Goal: Information Seeking & Learning: Learn about a topic

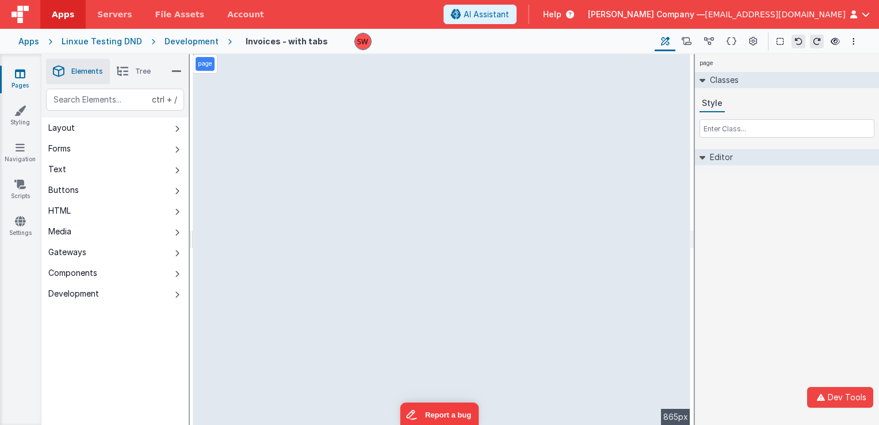
click at [25, 20] on img at bounding box center [20, 14] width 17 height 17
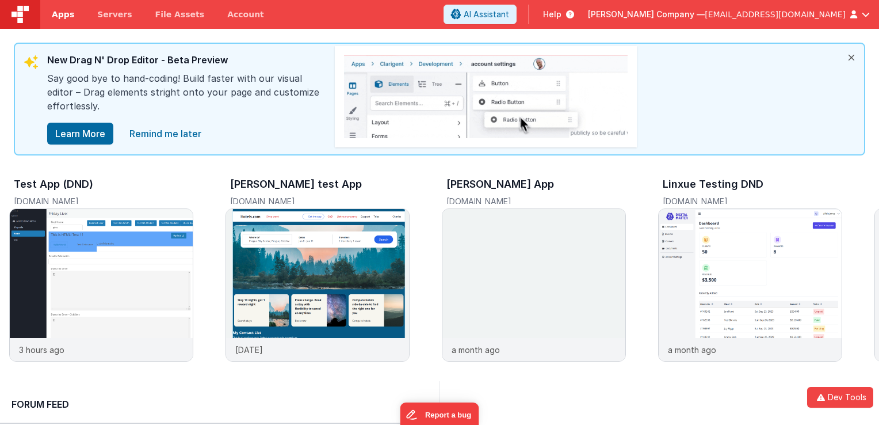
click at [72, 13] on link "Apps" at bounding box center [62, 14] width 45 height 29
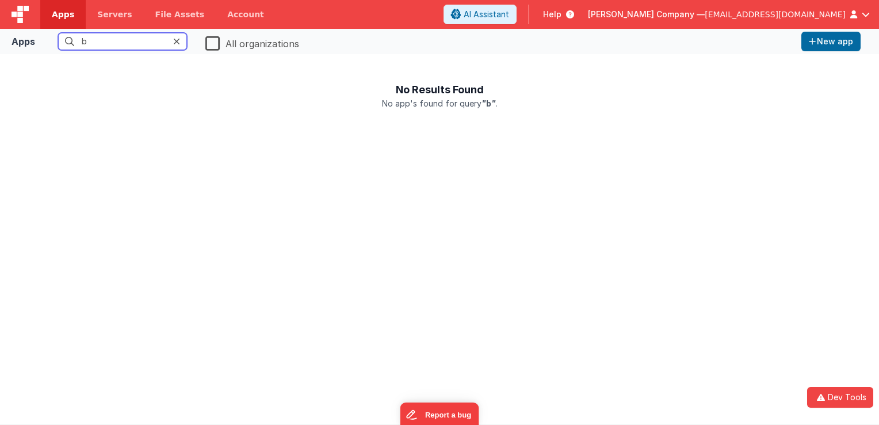
type input "b"
click at [216, 44] on label "All organizations" at bounding box center [252, 44] width 94 height 12
click at [0, 0] on input "All organizations" at bounding box center [0, 0] width 0 height 0
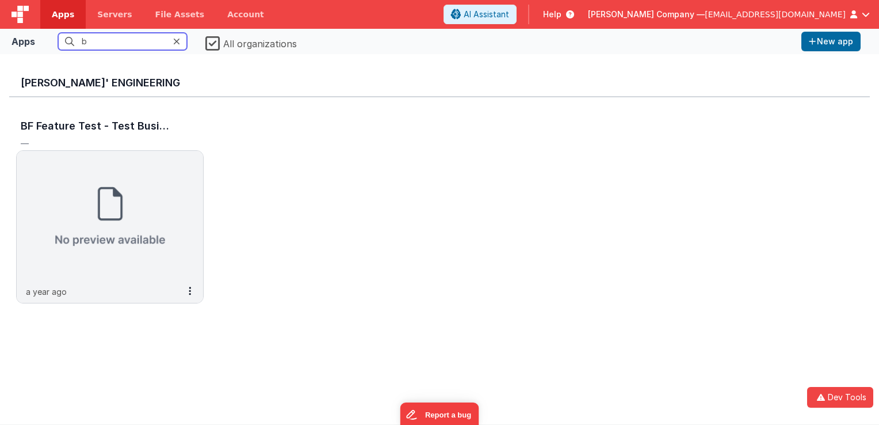
click at [122, 45] on input "b" at bounding box center [122, 41] width 129 height 17
click at [21, 11] on img at bounding box center [20, 14] width 17 height 17
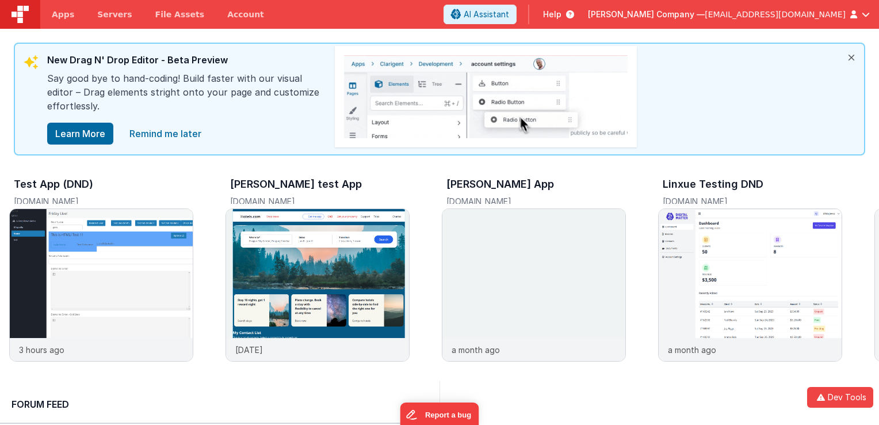
click at [562, 10] on span "Help" at bounding box center [552, 15] width 18 height 12
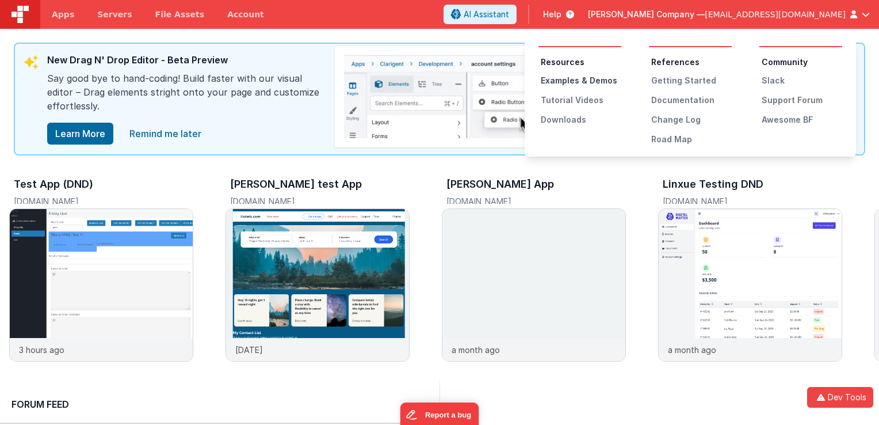
click at [575, 77] on div "Examples & Demos" at bounding box center [581, 81] width 81 height 12
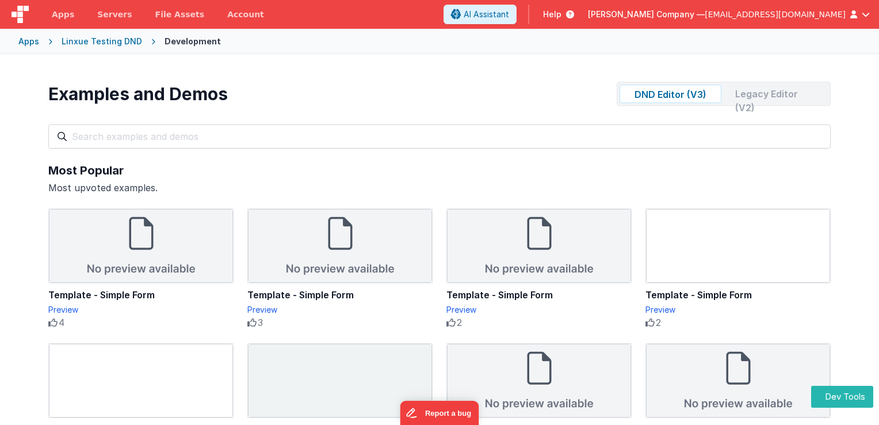
click at [741, 101] on div "Legacy Editor (V2)" at bounding box center [777, 94] width 102 height 18
click at [672, 103] on div "DND Editor (V3) Legacy Editor (V2)" at bounding box center [724, 94] width 214 height 24
click at [663, 96] on div "DND Editor (V3)" at bounding box center [671, 94] width 102 height 18
click at [771, 90] on div "Legacy Editor (V2)" at bounding box center [777, 94] width 102 height 18
click at [669, 103] on div "DND Editor (V3) Legacy Editor (V2)" at bounding box center [724, 94] width 214 height 24
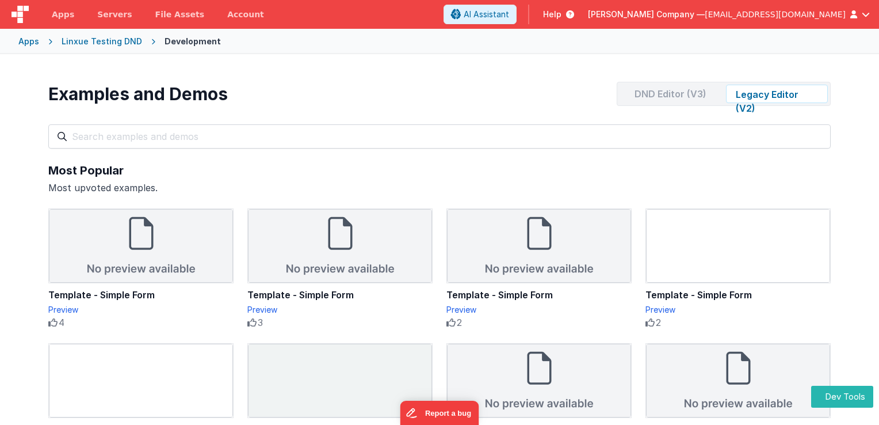
click at [671, 100] on div "DND Editor (V3)" at bounding box center [671, 94] width 102 height 18
click at [750, 100] on div "Legacy Editor (V2)" at bounding box center [777, 94] width 102 height 18
click at [682, 93] on div "DND Editor (V3)" at bounding box center [671, 94] width 102 height 18
click at [770, 90] on div "Legacy Editor (V2)" at bounding box center [777, 94] width 102 height 18
click at [694, 89] on div "DND Editor (V3)" at bounding box center [671, 94] width 102 height 18
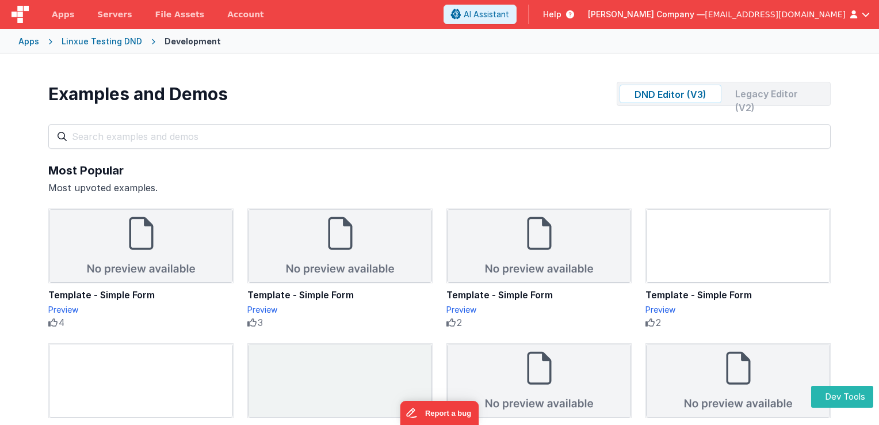
click at [767, 89] on div "Legacy Editor (V2)" at bounding box center [777, 94] width 102 height 18
click at [677, 96] on div "DND Editor (V3)" at bounding box center [671, 94] width 102 height 18
drag, startPoint x: 312, startPoint y: 295, endPoint x: 322, endPoint y: 296, distance: 9.8
drag, startPoint x: 322, startPoint y: 296, endPoint x: 262, endPoint y: 296, distance: 59.3
click at [262, 296] on div "Template - Simple Form" at bounding box center [339, 295] width 185 height 14
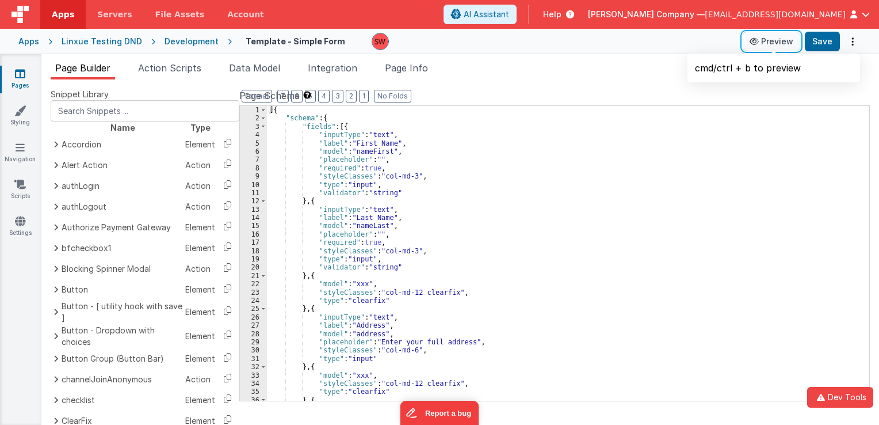
click at [766, 40] on button "Preview" at bounding box center [772, 41] width 58 height 18
click at [768, 44] on button "Preview" at bounding box center [772, 41] width 58 height 18
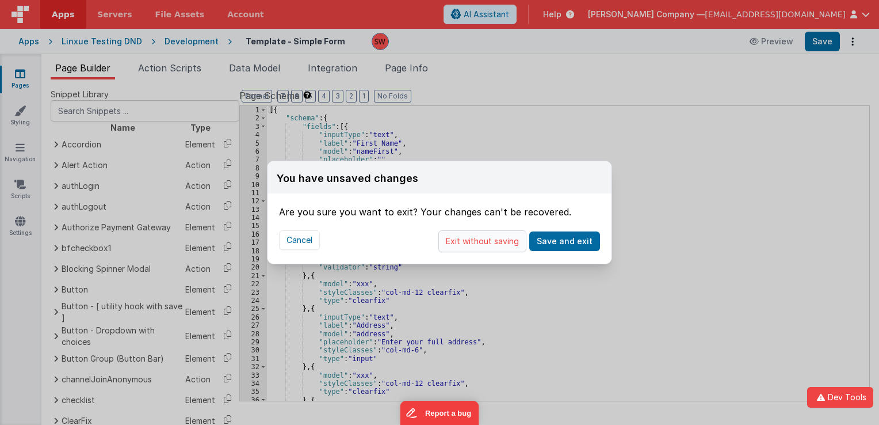
click at [492, 241] on button "Exit without saving" at bounding box center [482, 241] width 88 height 22
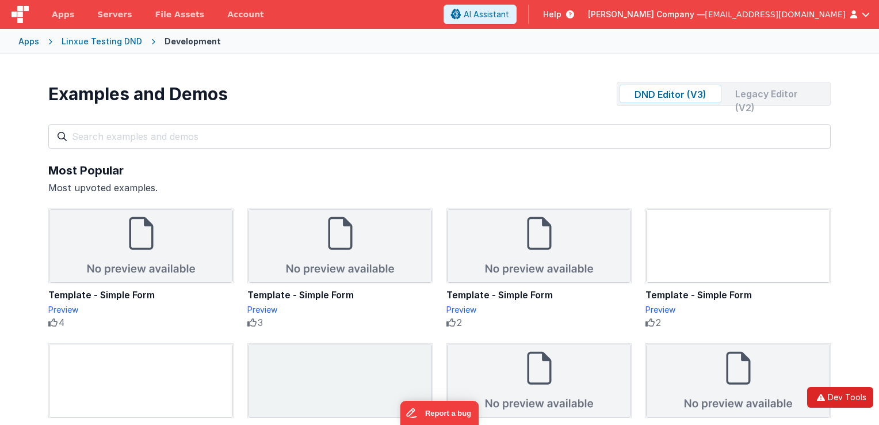
click at [852, 402] on button "Dev Tools" at bounding box center [840, 397] width 66 height 21
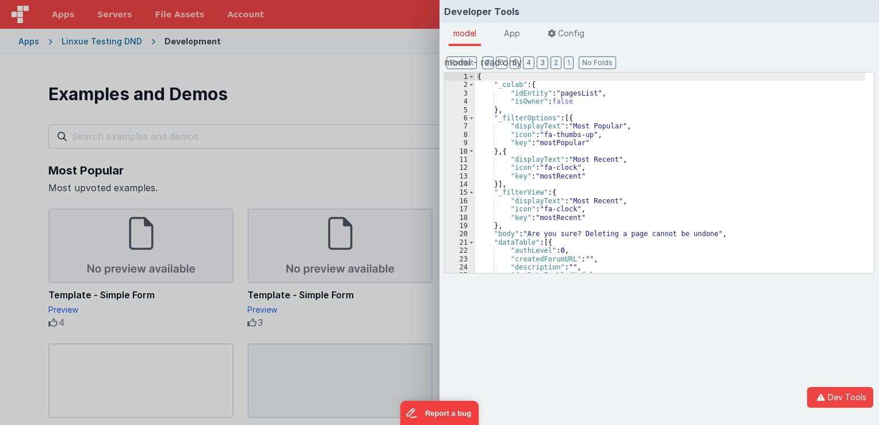
click at [635, 123] on div "{ "_colab" : { "idEntity" : "pagesList" , "isOwner" : false } , "_filterOptions…" at bounding box center [670, 180] width 390 height 217
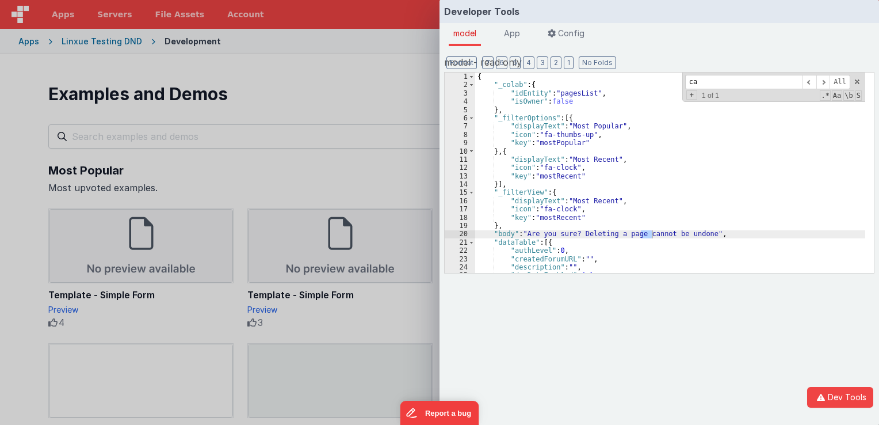
type input "c"
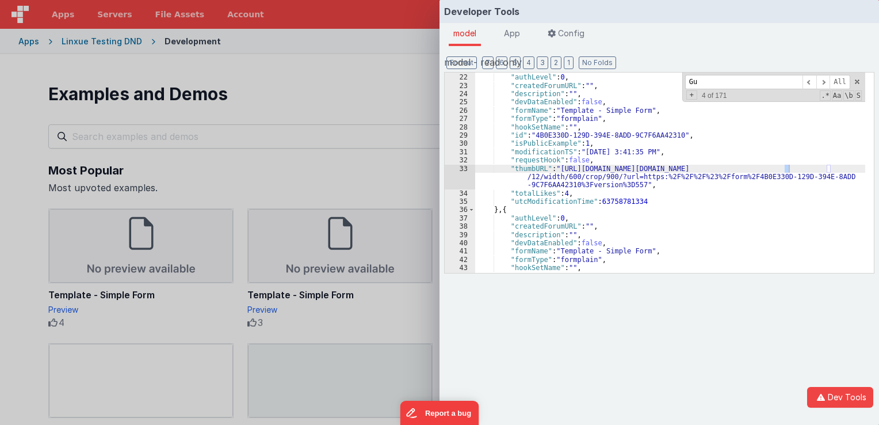
scroll to position [4374, 0]
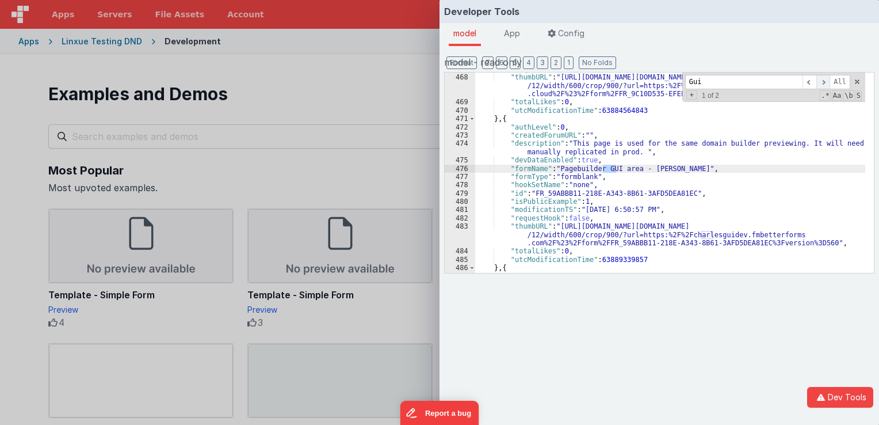
type input "Gui"
click at [824, 87] on span at bounding box center [823, 82] width 14 height 14
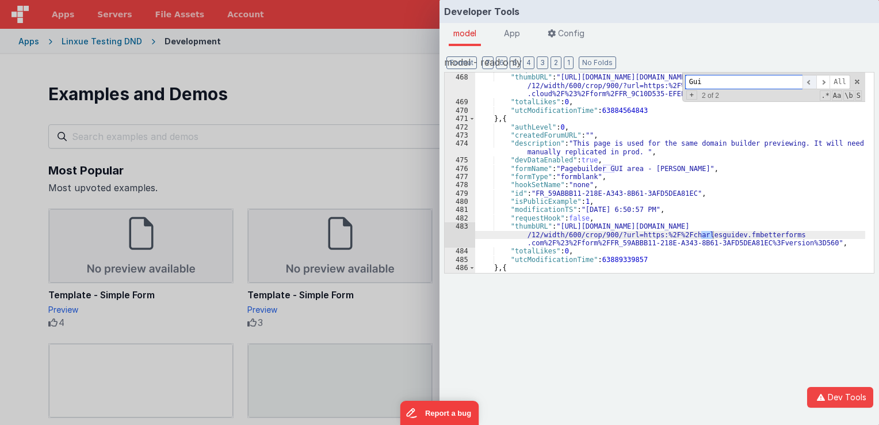
click at [812, 83] on span at bounding box center [810, 82] width 14 height 14
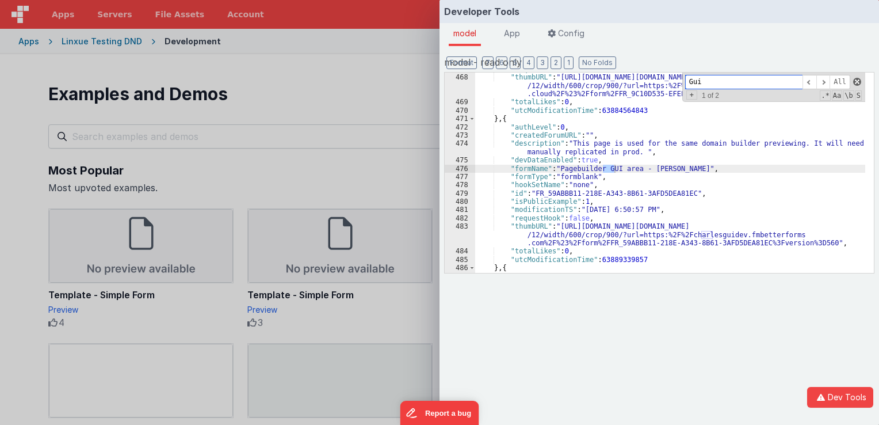
click at [858, 81] on span at bounding box center [857, 82] width 8 height 8
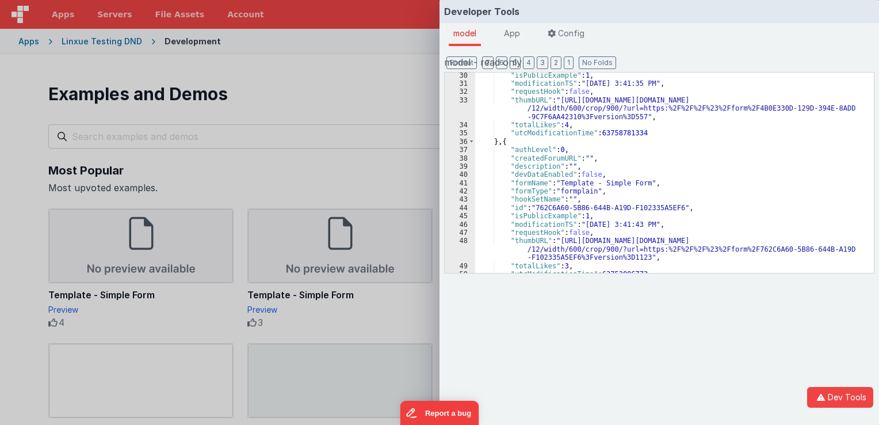
scroll to position [276, 0]
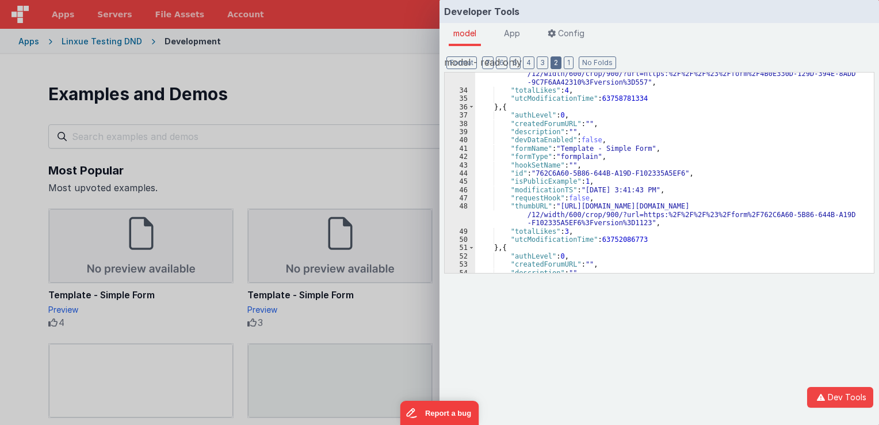
click at [551, 64] on button "2" at bounding box center [556, 62] width 11 height 13
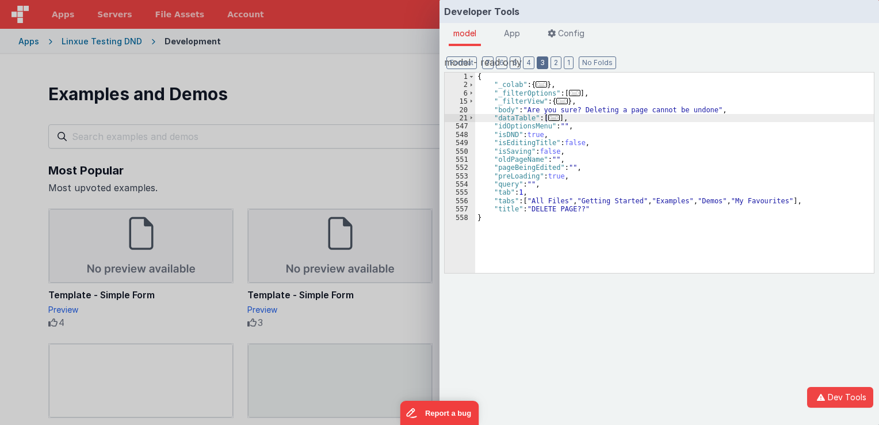
click at [537, 63] on button "3" at bounding box center [543, 62] width 12 height 13
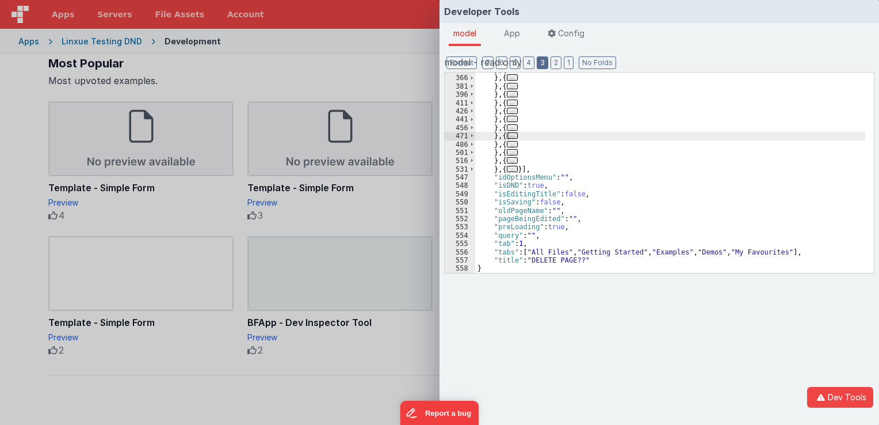
scroll to position [115, 0]
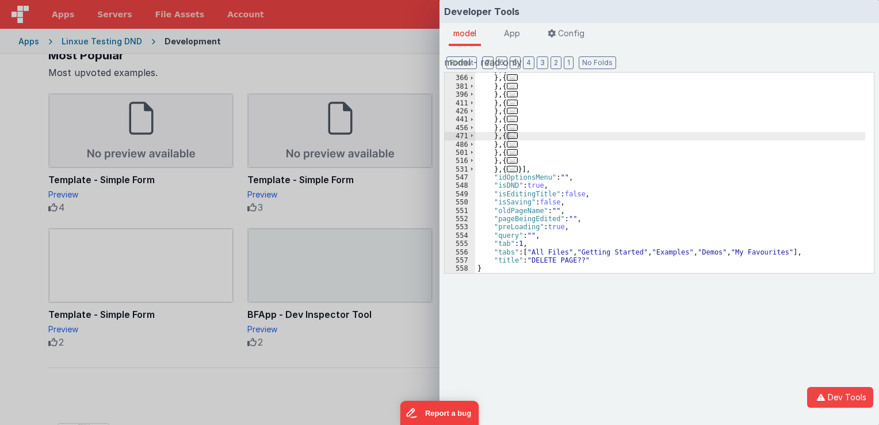
click at [394, 66] on div "Developer Tools model App Params Log (2) Misc Windows Config model - read only …" at bounding box center [439, 212] width 879 height 425
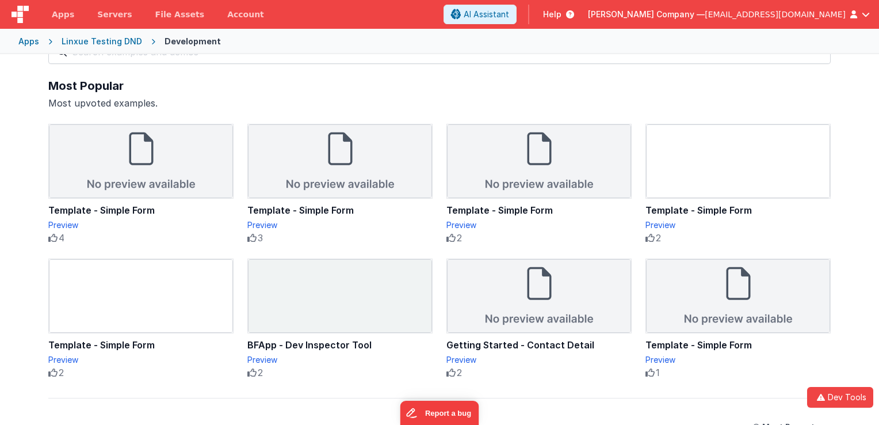
scroll to position [0, 0]
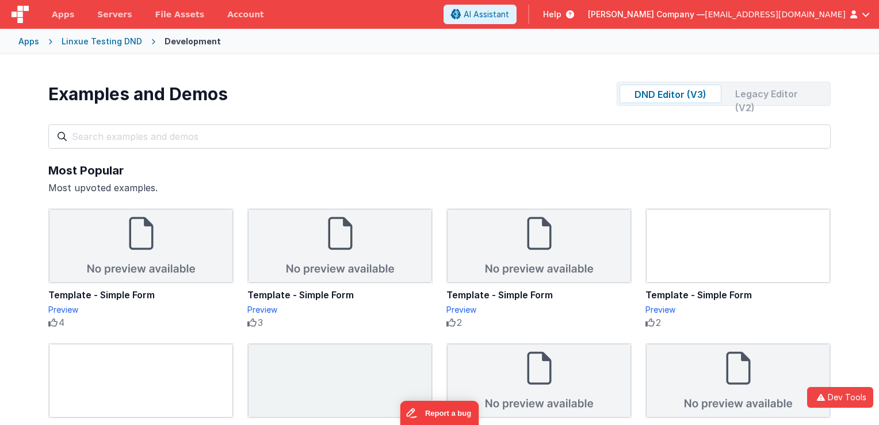
click at [753, 99] on div "Legacy Editor (V2)" at bounding box center [777, 94] width 102 height 18
click at [845, 400] on button "Dev Tools" at bounding box center [840, 397] width 66 height 21
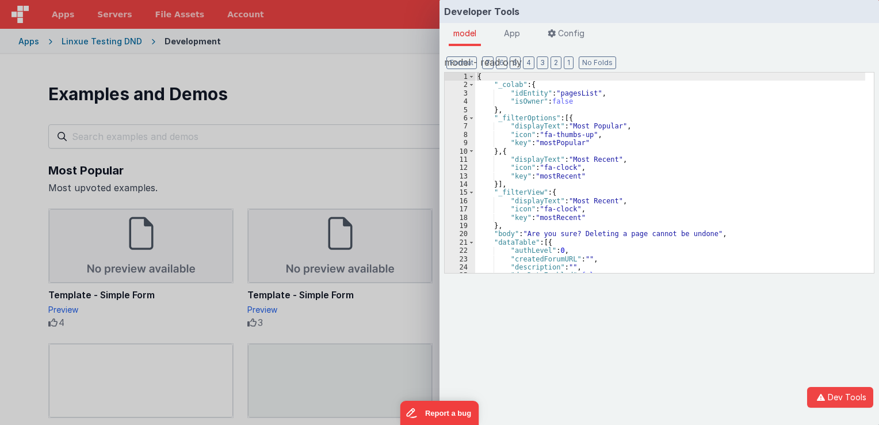
scroll to position [35, 0]
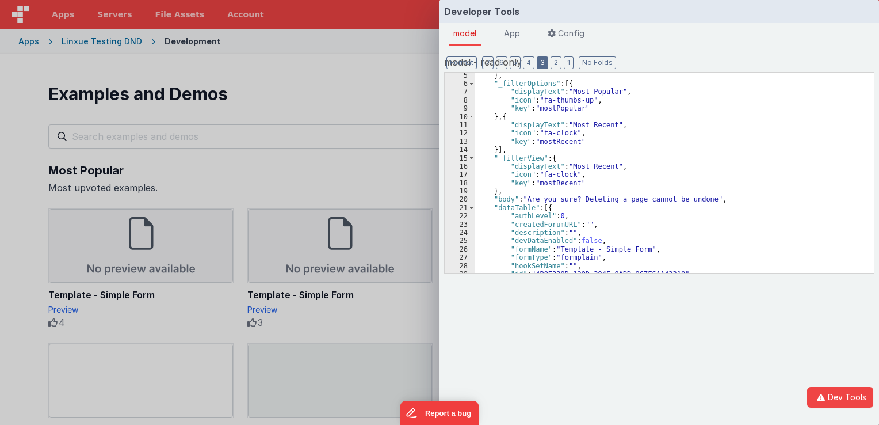
click at [537, 64] on button "3" at bounding box center [543, 62] width 12 height 13
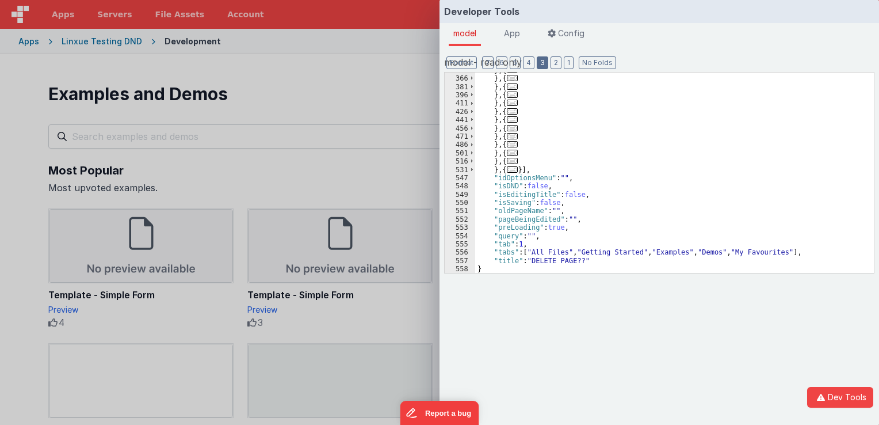
scroll to position [453, 0]
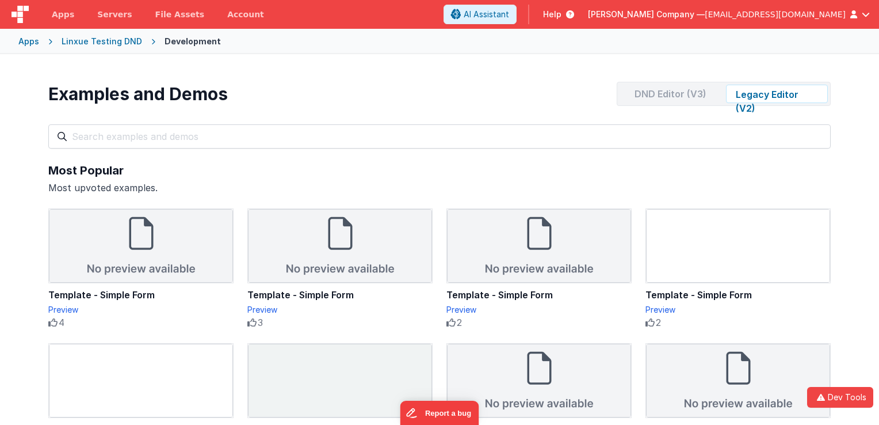
click at [364, 89] on div "Developer Tools model App Params Log (3) Misc Windows Config model - read only …" at bounding box center [439, 212] width 879 height 425
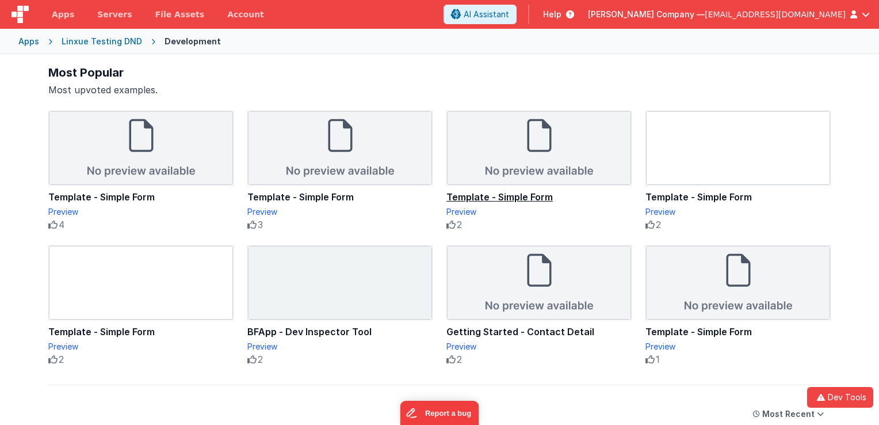
scroll to position [115, 0]
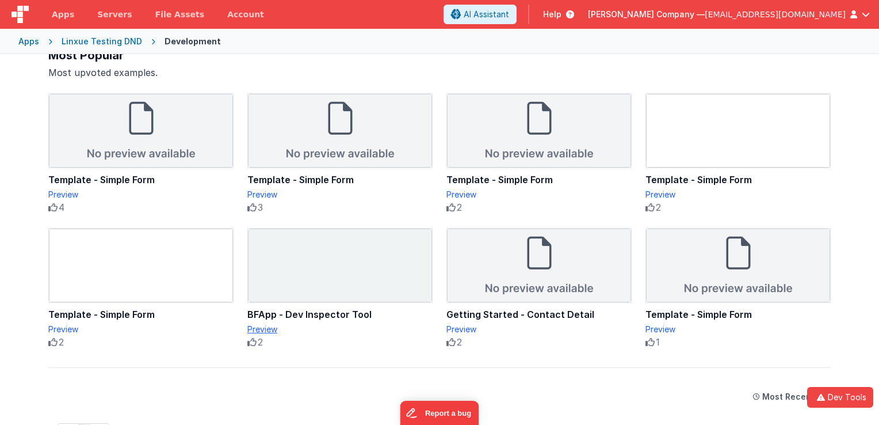
click at [260, 326] on div "Preview" at bounding box center [339, 329] width 185 height 12
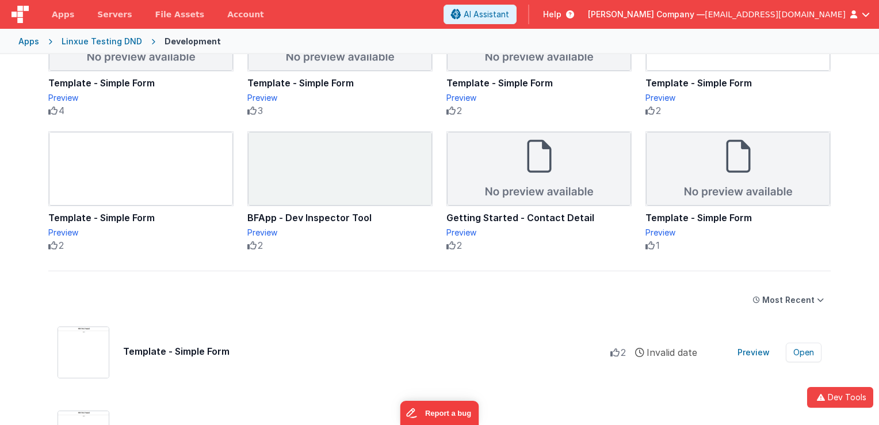
scroll to position [230, 0]
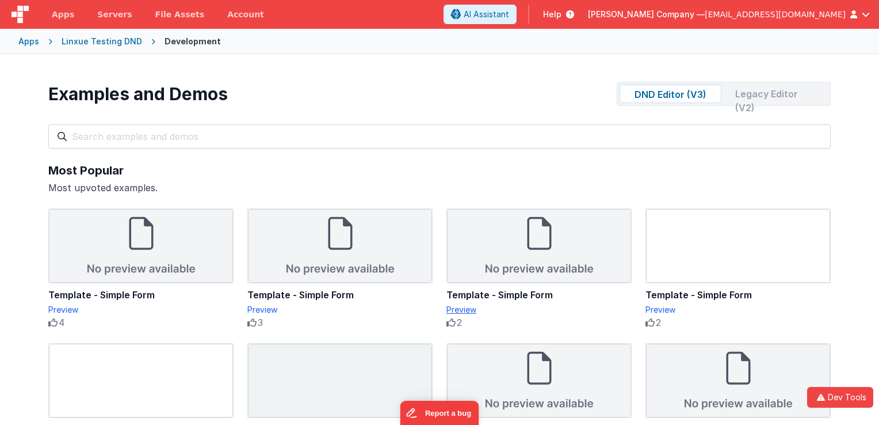
click at [460, 304] on div "Preview" at bounding box center [538, 310] width 185 height 12
click at [494, 296] on div "Template - Simple Form" at bounding box center [538, 295] width 185 height 14
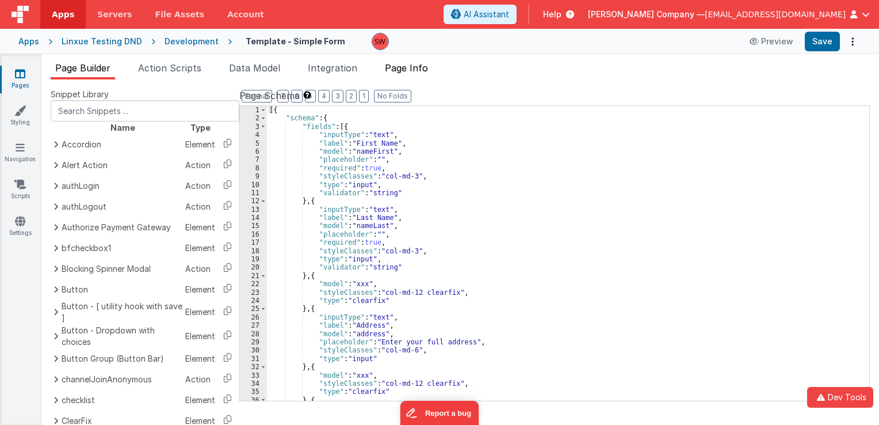
click at [423, 70] on span "Page Info" at bounding box center [406, 68] width 43 height 12
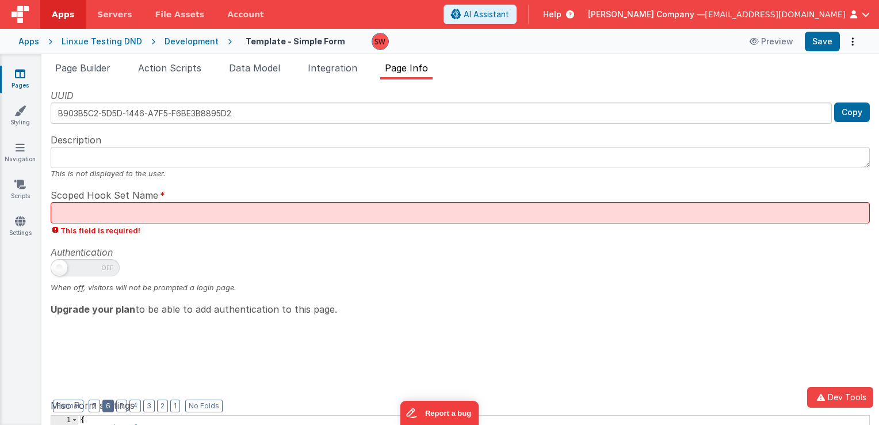
click at [104, 407] on button "6" at bounding box center [108, 405] width 12 height 13
click at [89, 407] on button "7" at bounding box center [95, 405] width 12 height 13
click at [157, 411] on button "2" at bounding box center [162, 405] width 11 height 13
click at [25, 227] on link "Settings" at bounding box center [19, 226] width 41 height 23
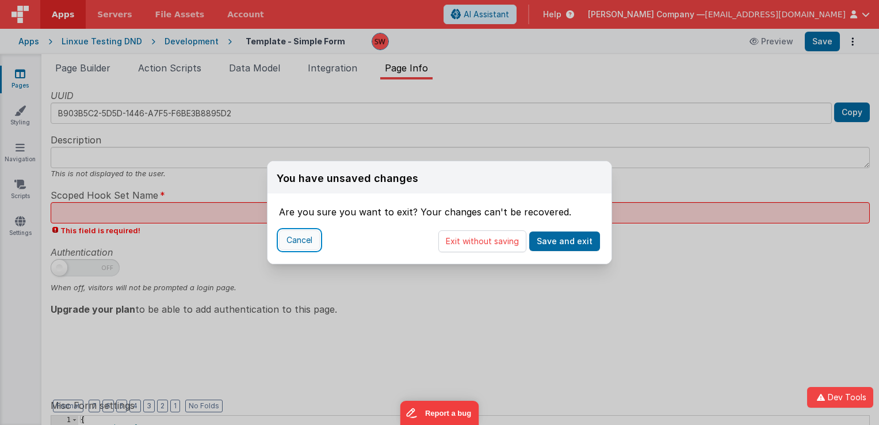
click at [308, 243] on button "Cancel" at bounding box center [299, 240] width 41 height 20
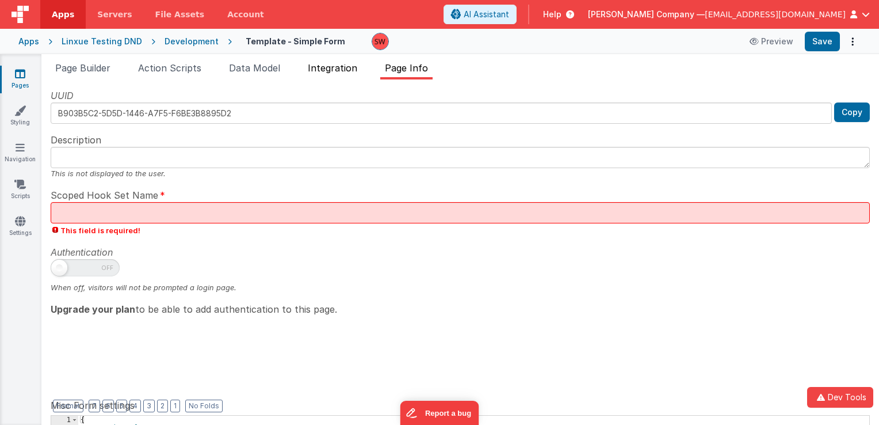
click at [325, 65] on span "Integration" at bounding box center [332, 68] width 49 height 12
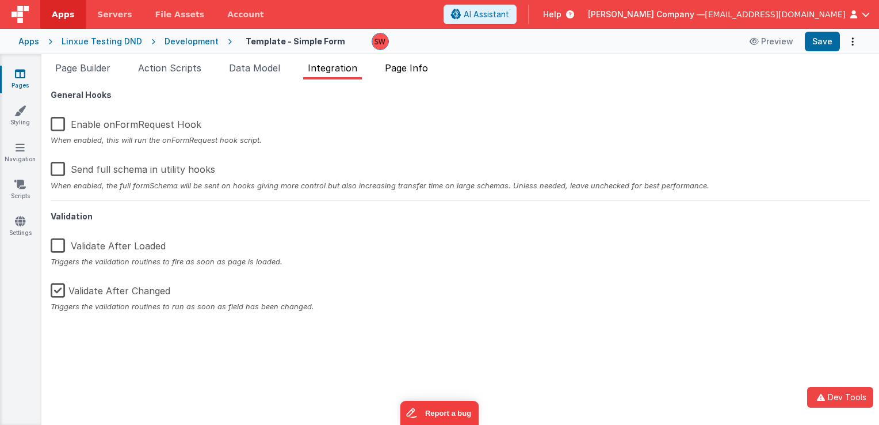
click at [407, 75] on li "Page Info" at bounding box center [406, 70] width 52 height 18
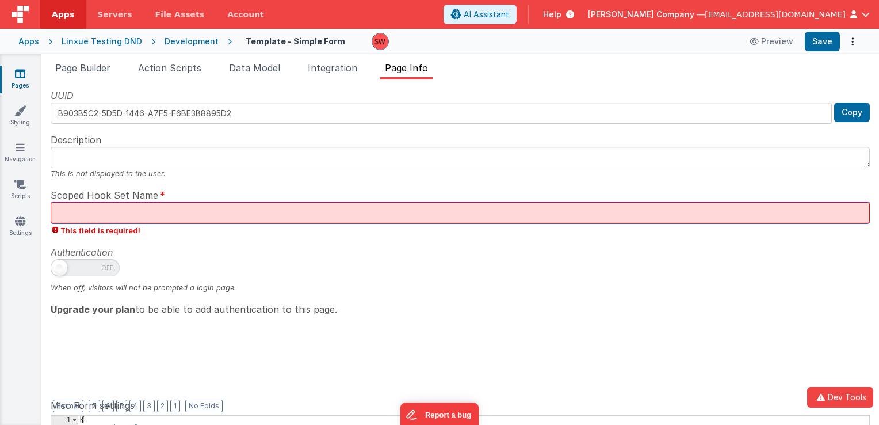
click at [77, 213] on input "text" at bounding box center [460, 212] width 819 height 21
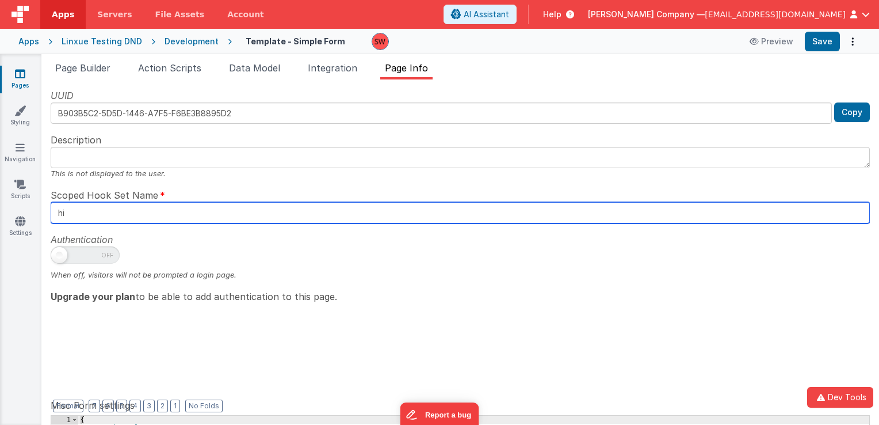
type input "h"
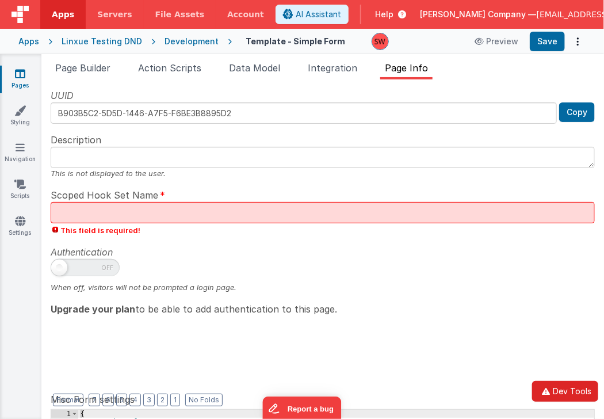
click at [555, 392] on button "Dev Tools" at bounding box center [565, 391] width 66 height 21
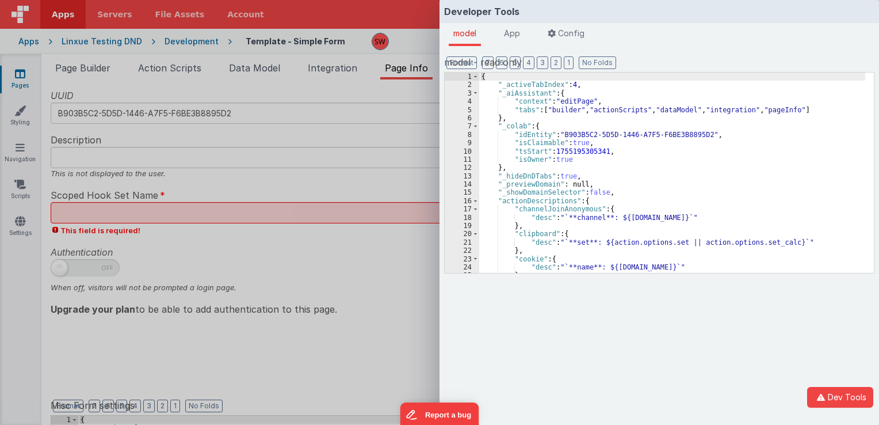
click at [404, 135] on div "Developer Tools model App Params Log (6) Misc Windows Config model - read only …" at bounding box center [439, 212] width 879 height 425
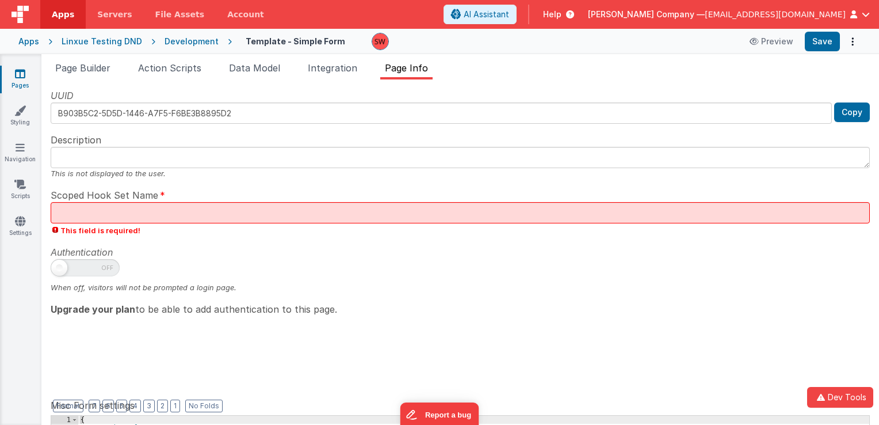
click at [174, 45] on div "Development" at bounding box center [192, 42] width 54 height 12
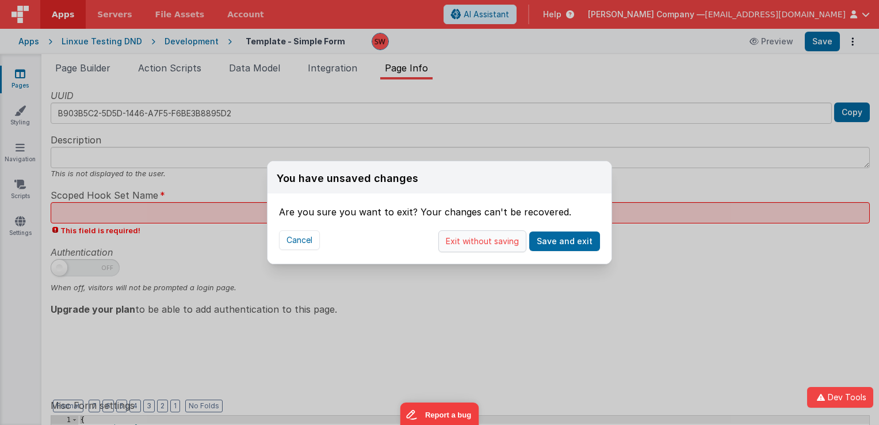
click at [479, 243] on button "Exit without saving" at bounding box center [482, 241] width 88 height 22
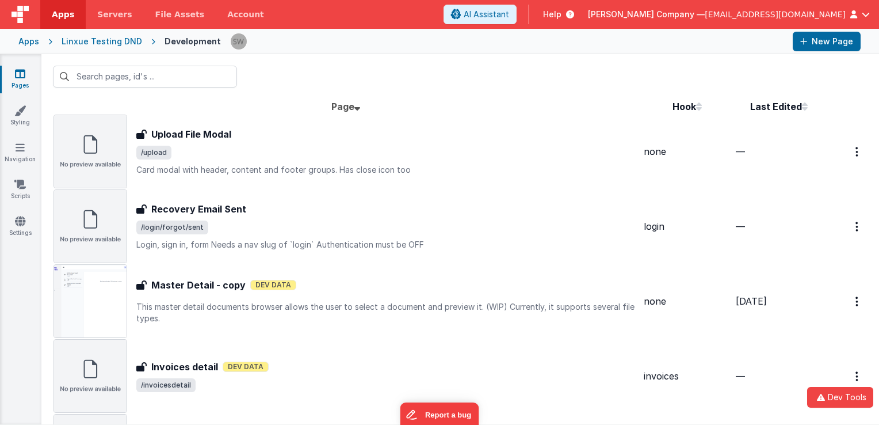
click at [215, 156] on span "/upload" at bounding box center [389, 153] width 506 height 14
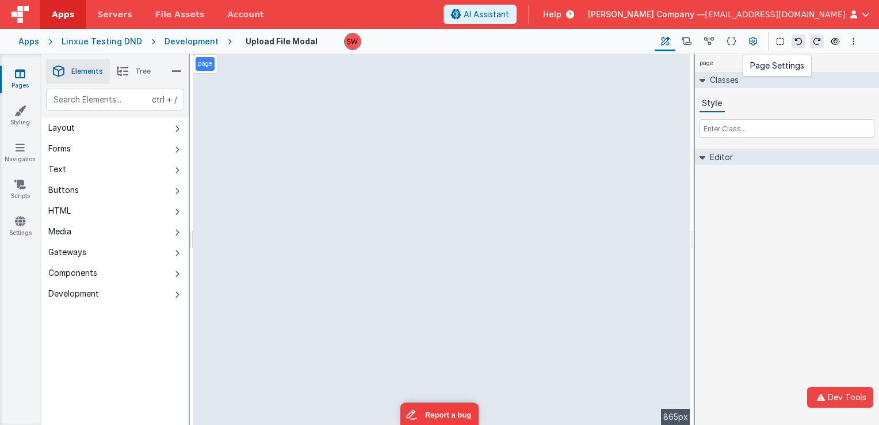
click at [749, 40] on icon at bounding box center [753, 42] width 9 height 12
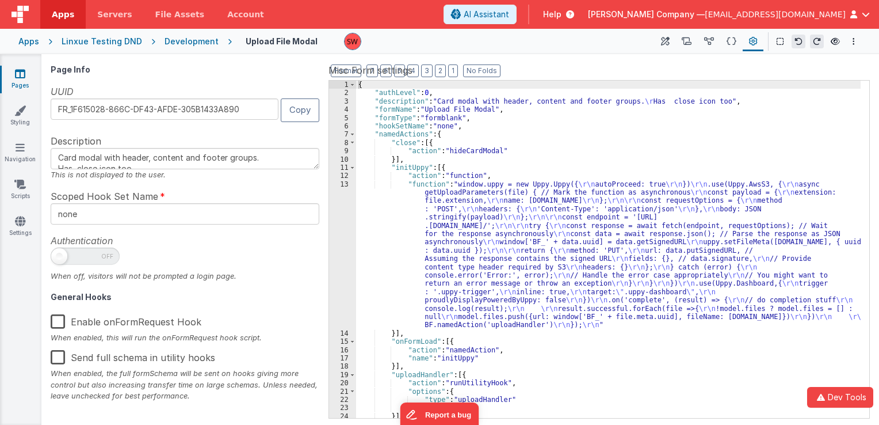
click at [445, 117] on div "{ "authLevel" : 0 , "description" : "Card modal with header, content and footer…" at bounding box center [608, 258] width 505 height 354
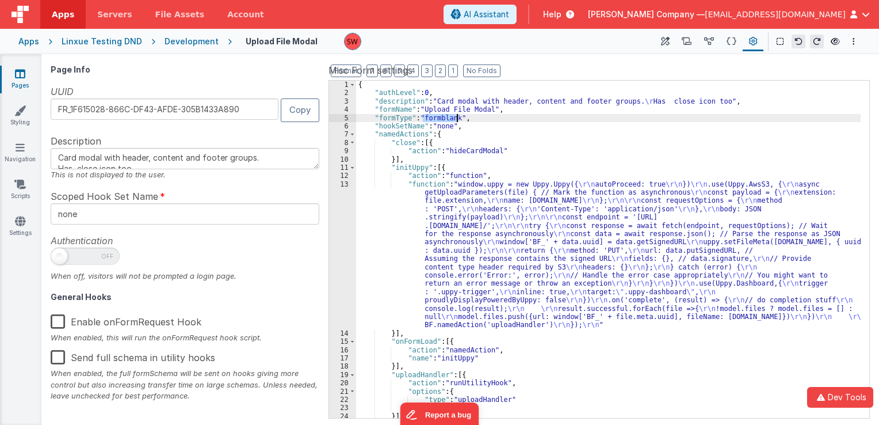
click at [445, 117] on div "{ "authLevel" : 0 , "description" : "Card modal with header, content and footer…" at bounding box center [608, 258] width 505 height 354
click at [173, 41] on div "Development" at bounding box center [192, 42] width 54 height 12
